Goal: Task Accomplishment & Management: Manage account settings

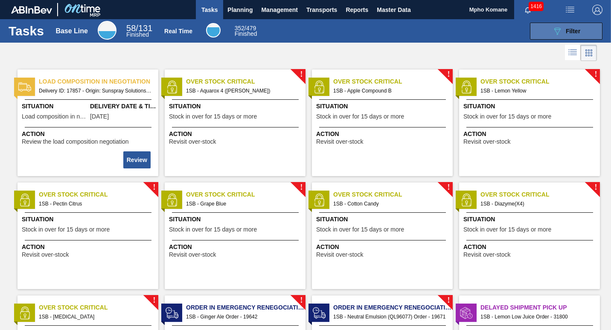
click at [554, 32] on icon "089F7B8B-B2A5-4AFE-B5C0-19BA573D28AC" at bounding box center [557, 31] width 10 height 10
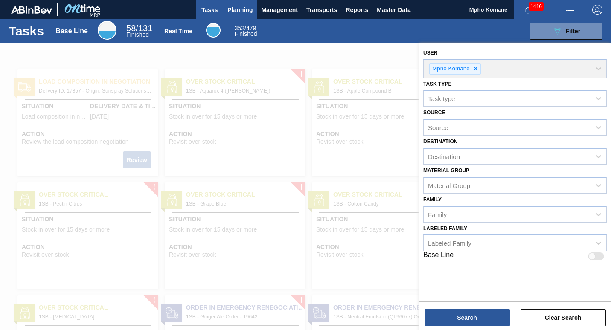
click at [248, 9] on span "Planning" at bounding box center [239, 10] width 25 height 10
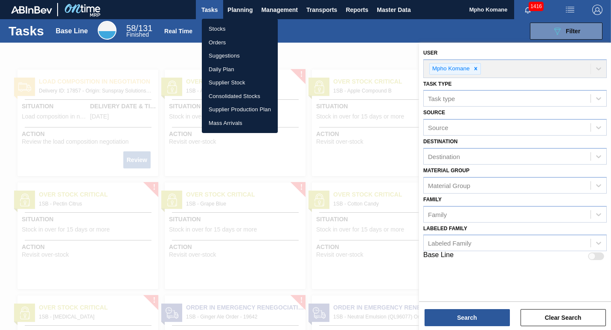
click at [221, 41] on li "Orders" at bounding box center [240, 43] width 76 height 14
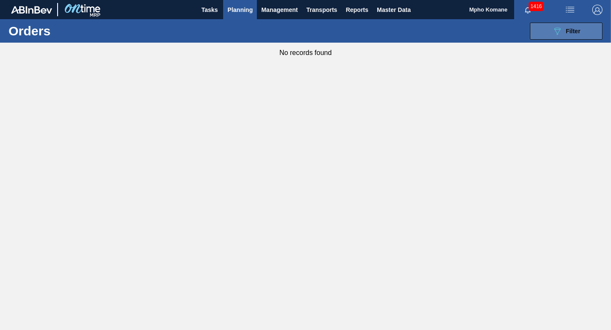
click at [562, 30] on icon "089F7B8B-B2A5-4AFE-B5C0-19BA573D28AC" at bounding box center [557, 31] width 10 height 10
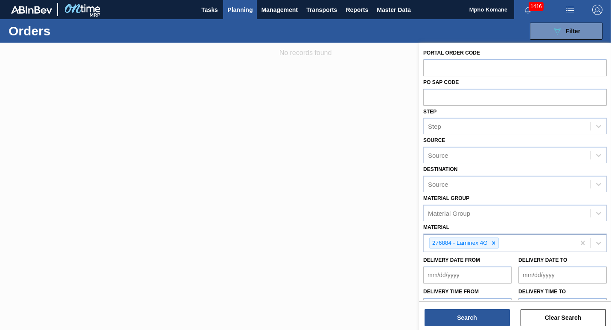
click at [508, 246] on div "276884 - Laminex 4G" at bounding box center [499, 243] width 151 height 17
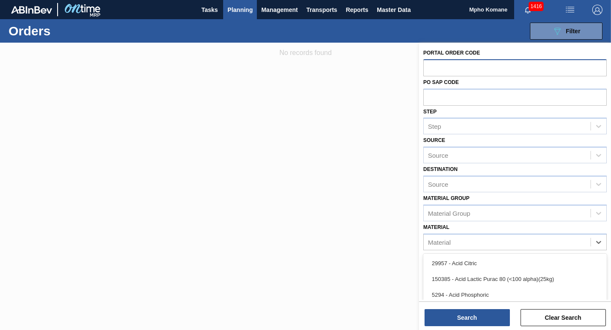
click at [451, 67] on input "text" at bounding box center [514, 67] width 183 height 16
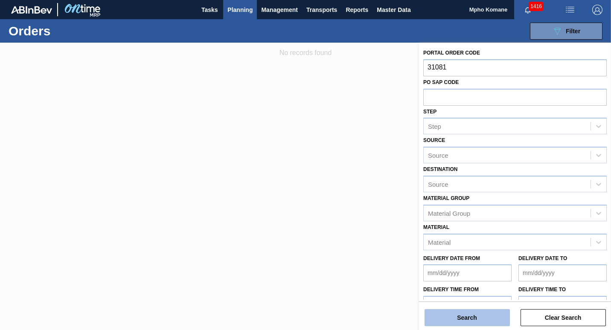
type input "31081"
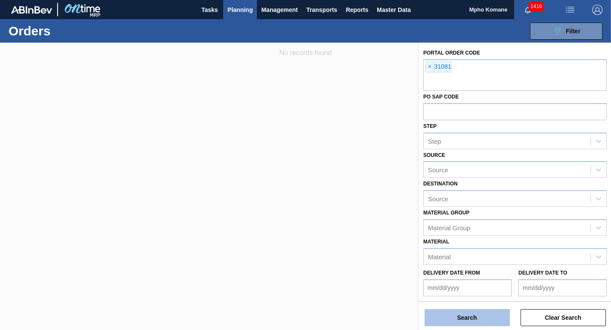
click at [473, 316] on button "Search" at bounding box center [467, 317] width 85 height 17
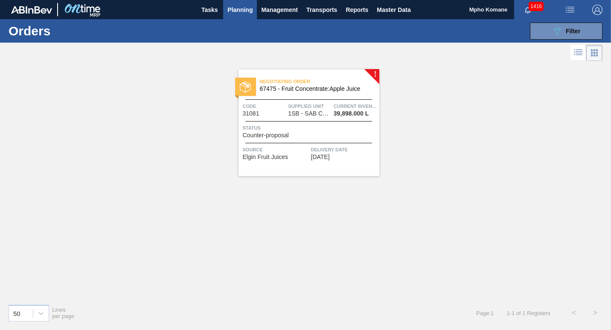
click at [330, 111] on span "1SB - SAB Chamdor Brewery" at bounding box center [309, 114] width 43 height 6
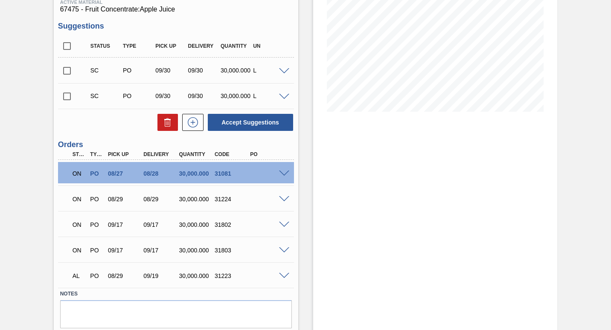
scroll to position [123, 0]
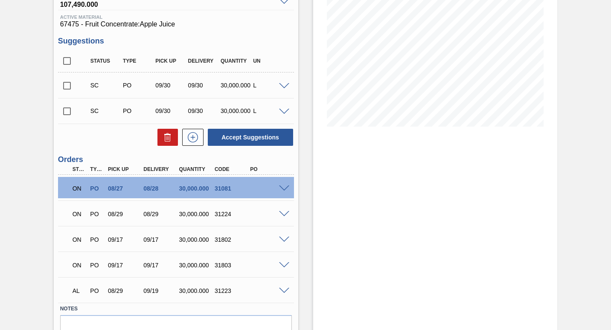
click at [283, 293] on span at bounding box center [284, 291] width 10 height 6
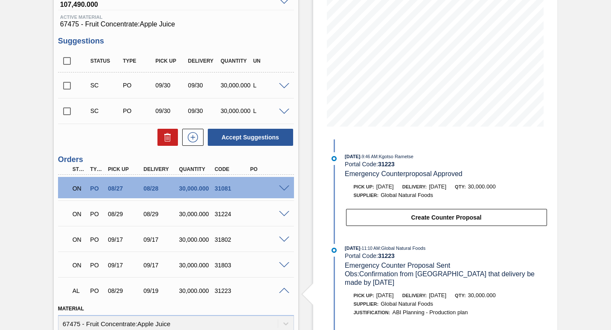
click at [284, 217] on div "ON PO 08/29 08/29 30,000.000 31224" at bounding box center [176, 213] width 236 height 21
click at [284, 214] on span at bounding box center [284, 214] width 10 height 6
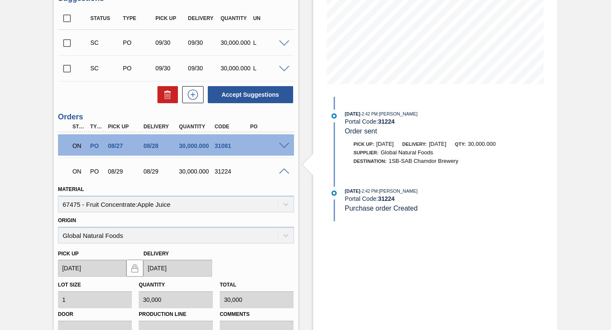
scroll to position [38, 0]
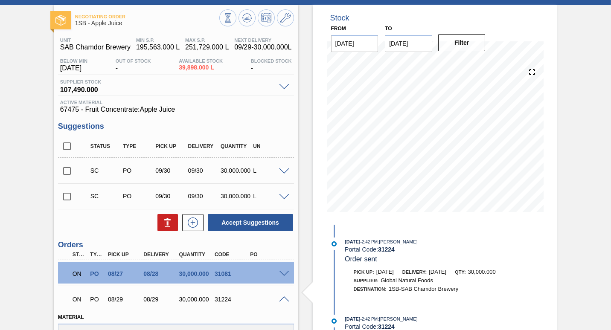
click at [285, 272] on span at bounding box center [284, 274] width 10 height 6
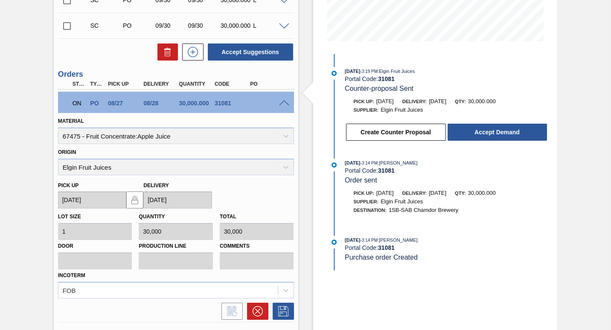
scroll to position [123, 0]
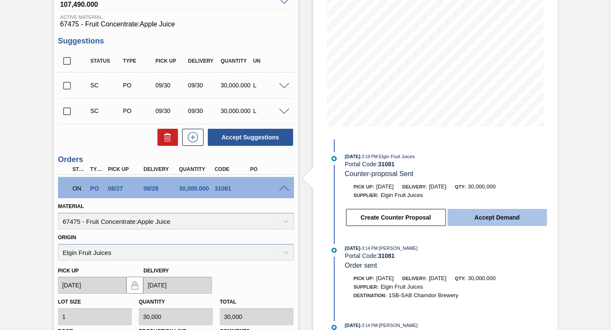
click at [485, 217] on button "Accept Demand" at bounding box center [497, 217] width 99 height 17
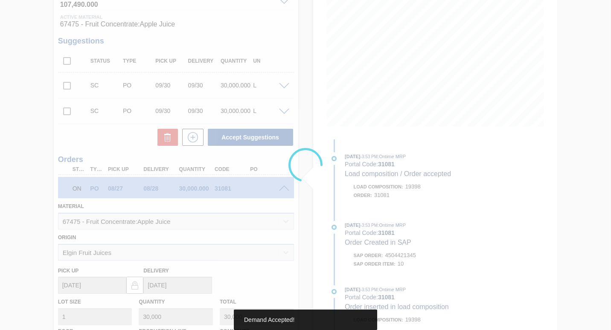
type up31081 "09/05/2025"
type input "09/08/2025"
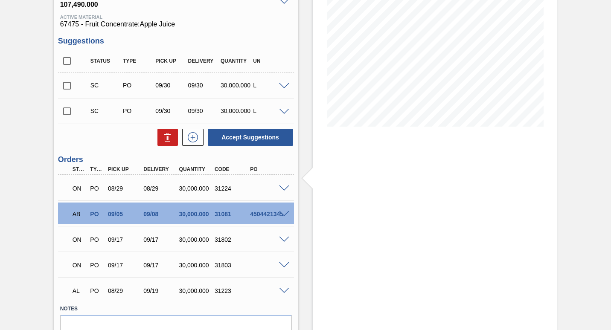
click at [283, 189] on span at bounding box center [284, 189] width 10 height 6
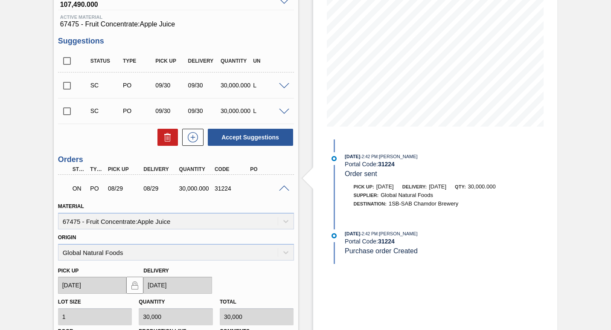
click at [282, 189] on span at bounding box center [284, 189] width 10 height 6
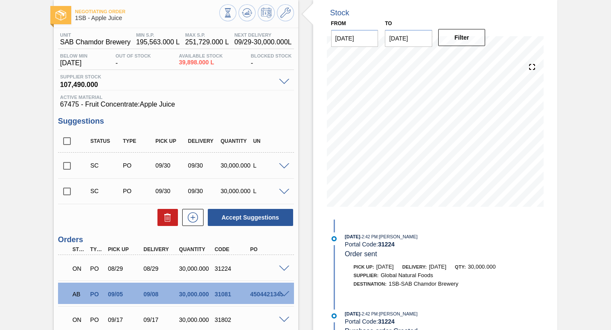
scroll to position [85, 0]
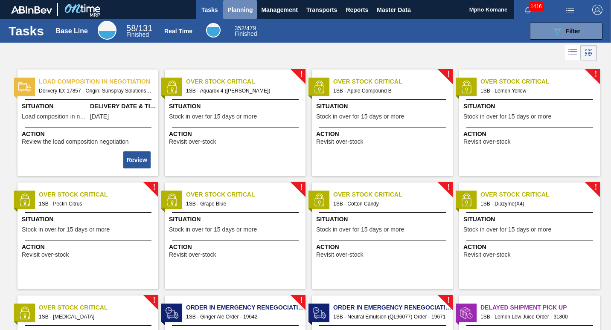
click at [243, 10] on span "Planning" at bounding box center [239, 10] width 25 height 10
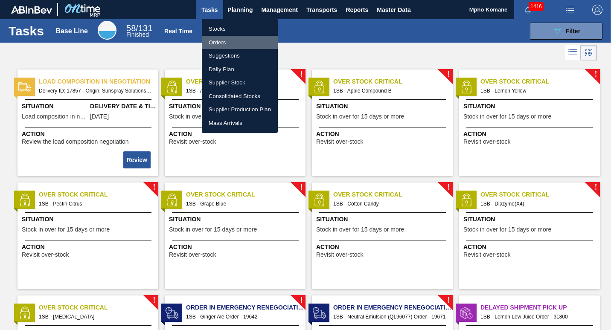
click at [224, 40] on li "Orders" at bounding box center [240, 43] width 76 height 14
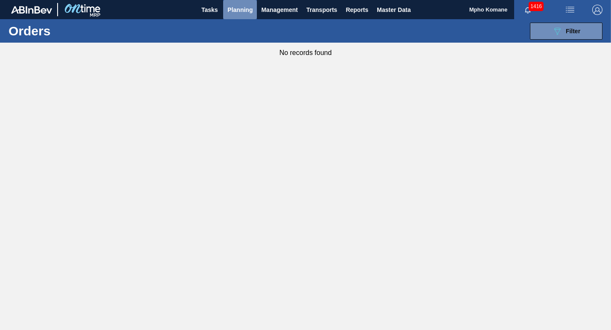
click at [241, 14] on span "Planning" at bounding box center [239, 10] width 25 height 10
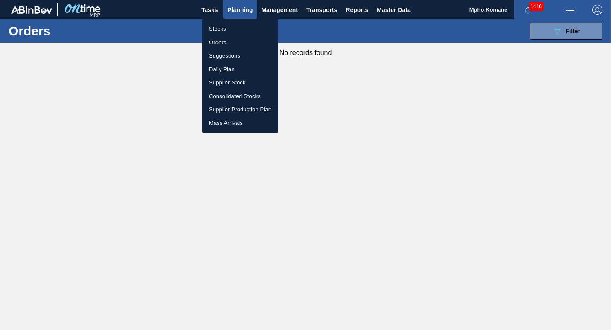
click at [225, 28] on li "Stocks" at bounding box center [240, 29] width 76 height 14
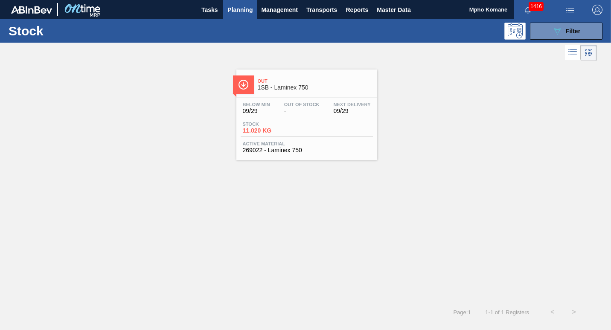
click at [293, 130] on span "11.020 KG" at bounding box center [273, 131] width 60 height 6
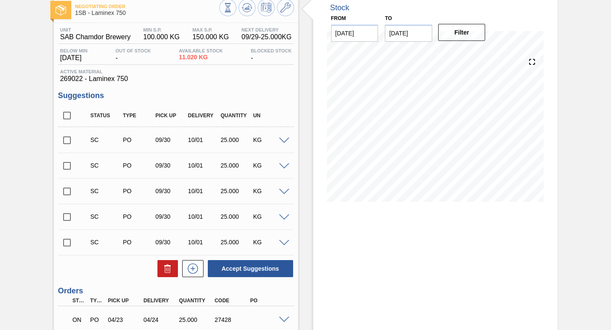
scroll to position [119, 0]
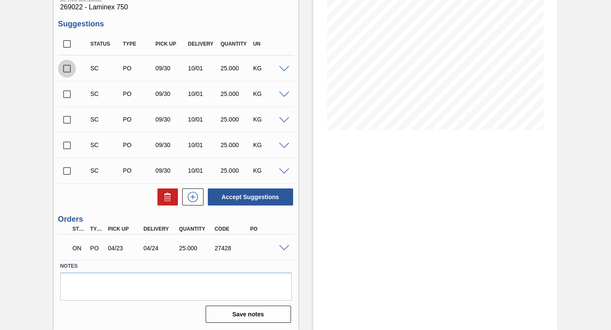
click at [67, 65] on input "checkbox" at bounding box center [67, 69] width 18 height 18
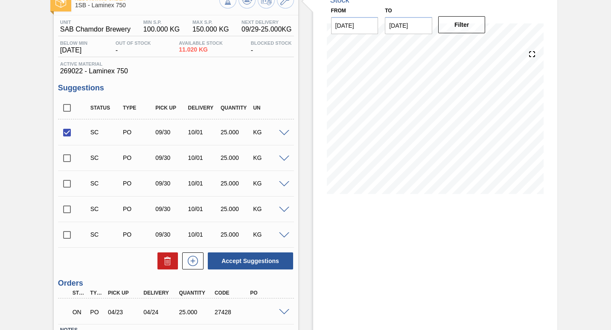
scroll to position [0, 0]
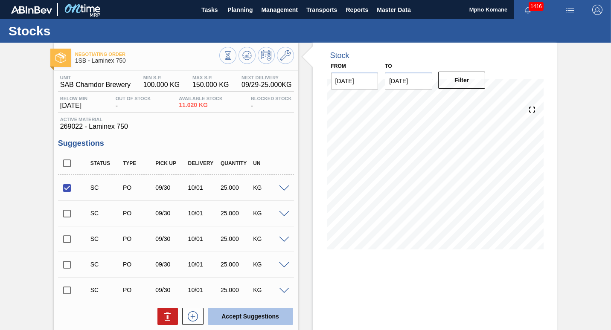
click at [268, 317] on button "Accept Suggestions" at bounding box center [250, 316] width 85 height 17
checkbox input "false"
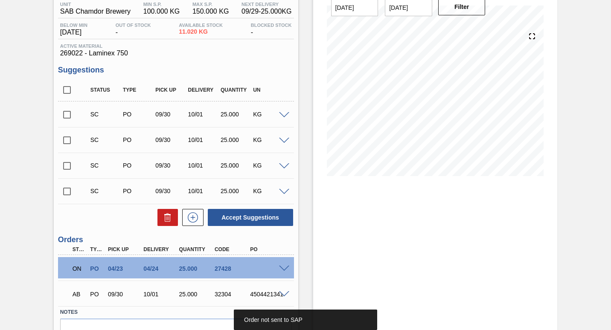
scroll to position [119, 0]
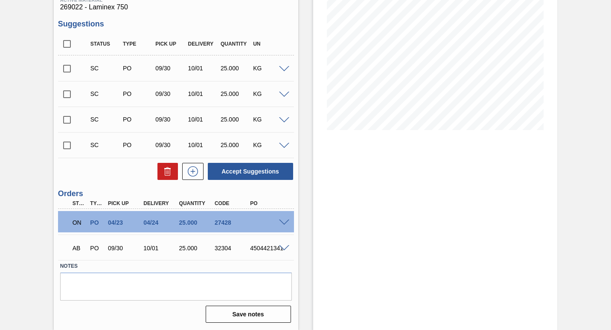
click at [285, 221] on span at bounding box center [284, 223] width 10 height 6
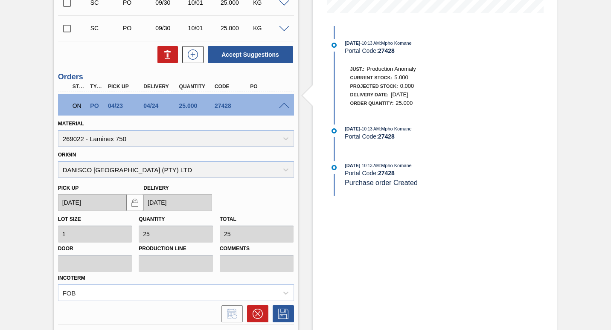
scroll to position [326, 0]
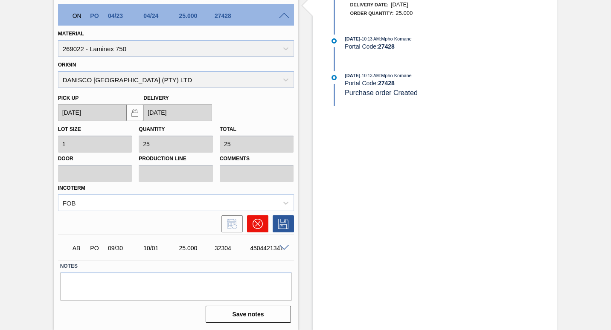
click at [260, 227] on icon at bounding box center [258, 224] width 10 height 10
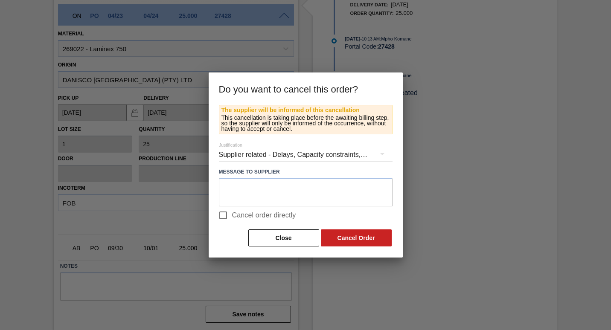
click at [222, 212] on input "Cancel order directly" at bounding box center [223, 216] width 18 height 18
checkbox input "true"
click at [361, 240] on button "Cancel Order" at bounding box center [356, 238] width 71 height 17
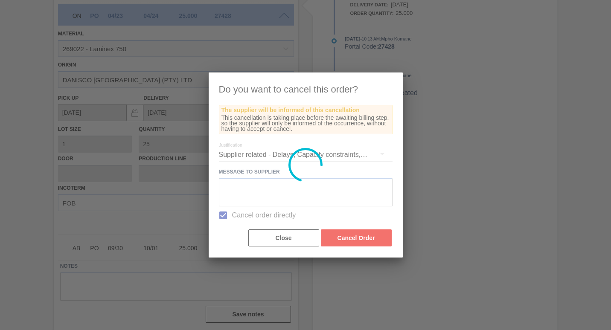
scroll to position [94, 0]
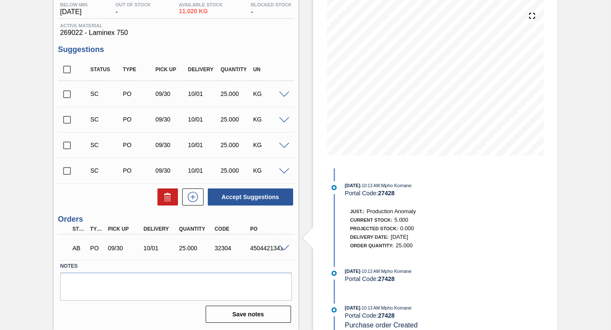
click at [285, 245] on span at bounding box center [284, 248] width 10 height 6
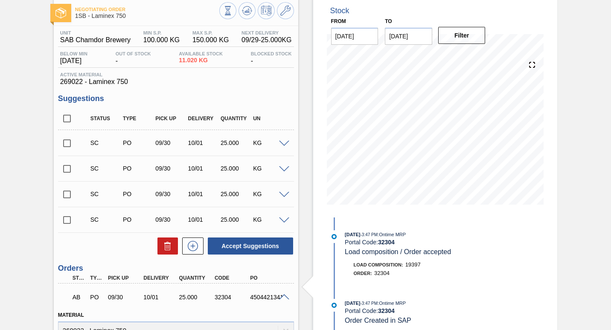
scroll to position [0, 0]
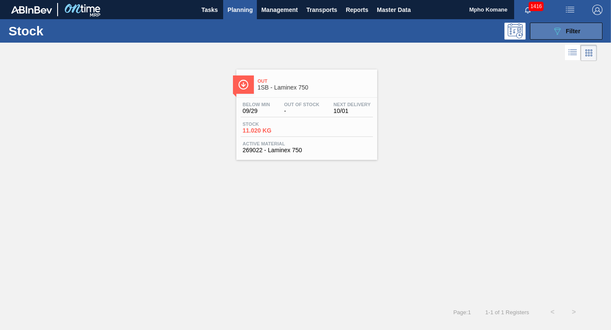
click at [577, 31] on span "Filter" at bounding box center [573, 31] width 15 height 7
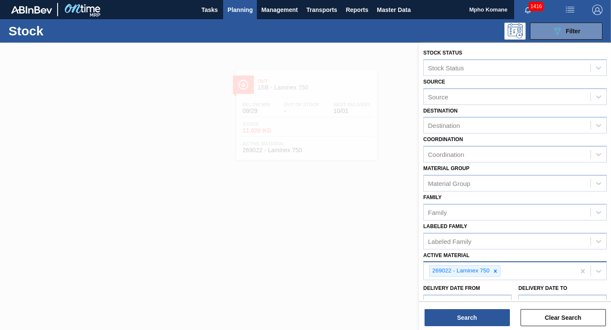
click at [514, 274] on div "269022 - Laminex 750" at bounding box center [499, 270] width 151 height 17
type Material "6"
type Material "279708"
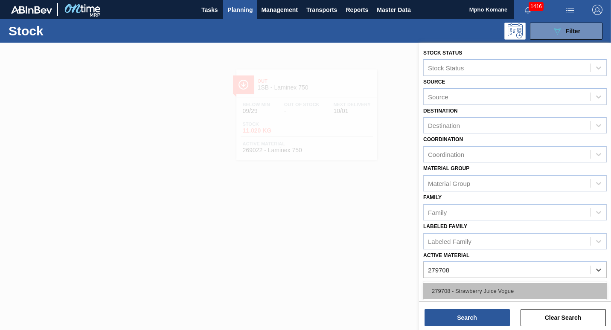
click at [506, 291] on div "279708 - Strawberry Juice Vogue" at bounding box center [514, 291] width 183 height 16
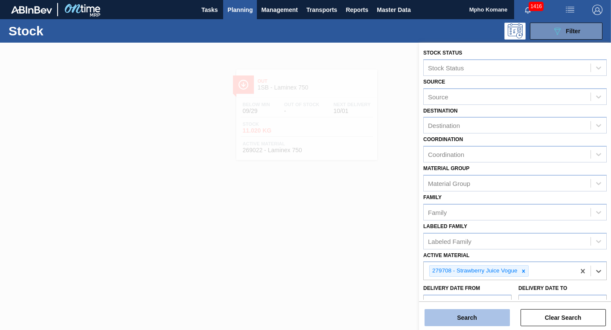
click at [475, 320] on button "Search" at bounding box center [467, 317] width 85 height 17
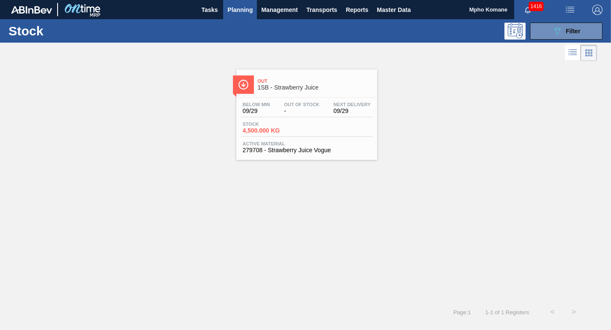
click at [284, 120] on div "Below Min 09/29 Out Of Stock - Next Delivery 09/29 Stock 4,500.000 KG Active Ma…" at bounding box center [306, 127] width 141 height 58
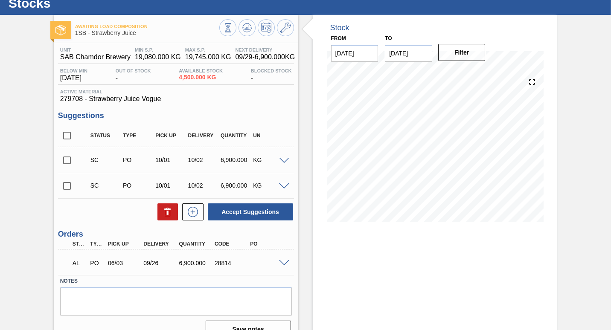
scroll to position [43, 0]
